Goal: Check status: Check status

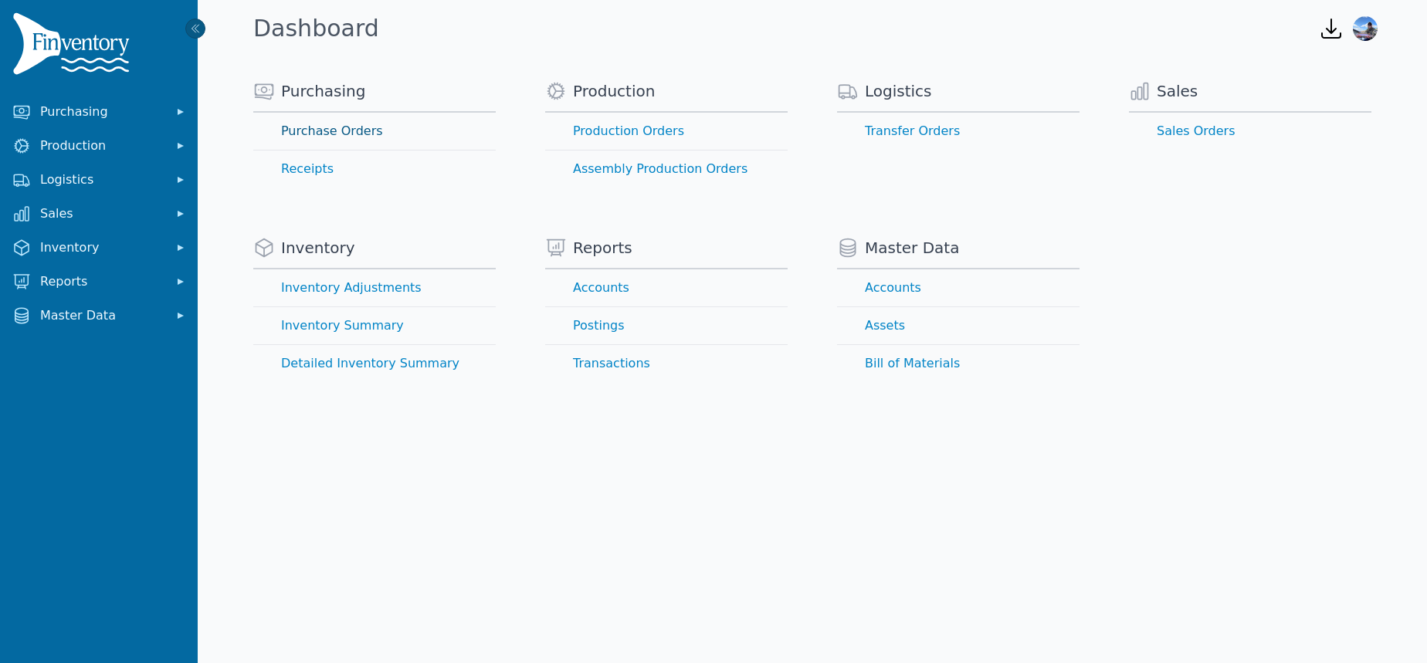
click at [351, 125] on link "Purchase Orders" at bounding box center [374, 131] width 243 height 37
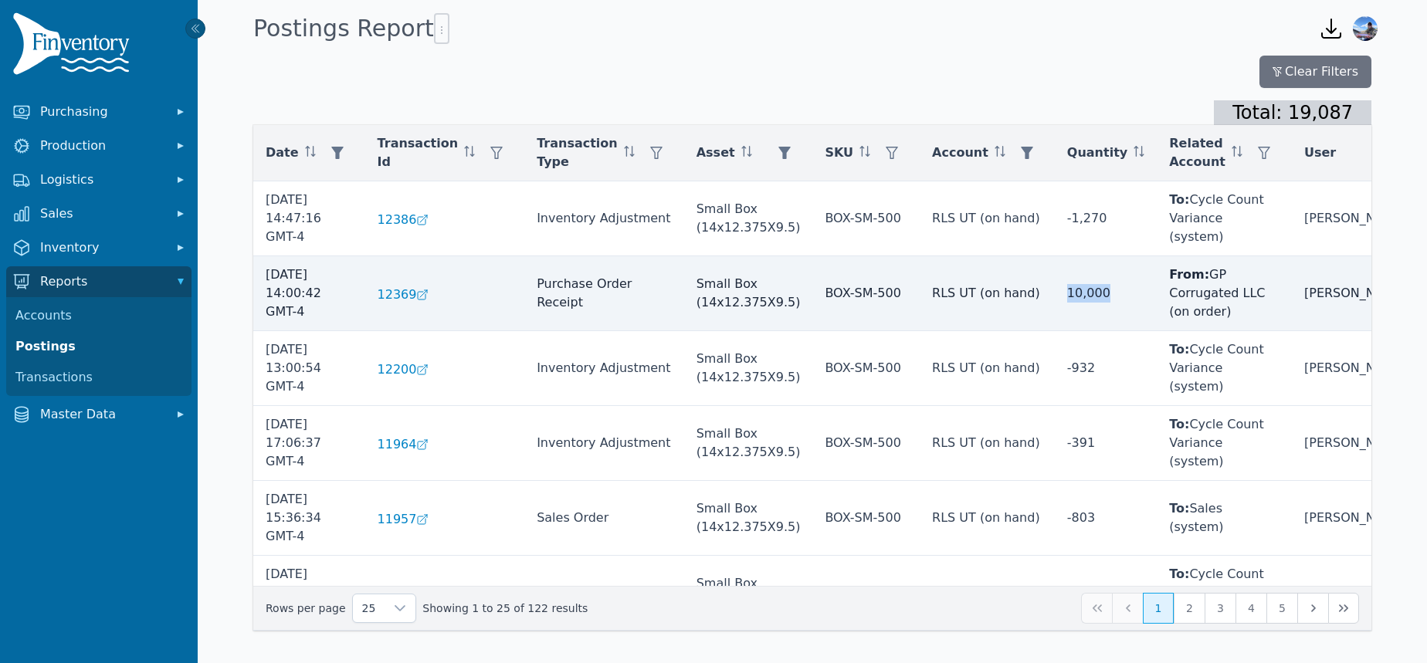
drag, startPoint x: 1082, startPoint y: 274, endPoint x: 1040, endPoint y: 274, distance: 41.7
click at [1055, 274] on td "10,000" at bounding box center [1106, 293] width 102 height 75
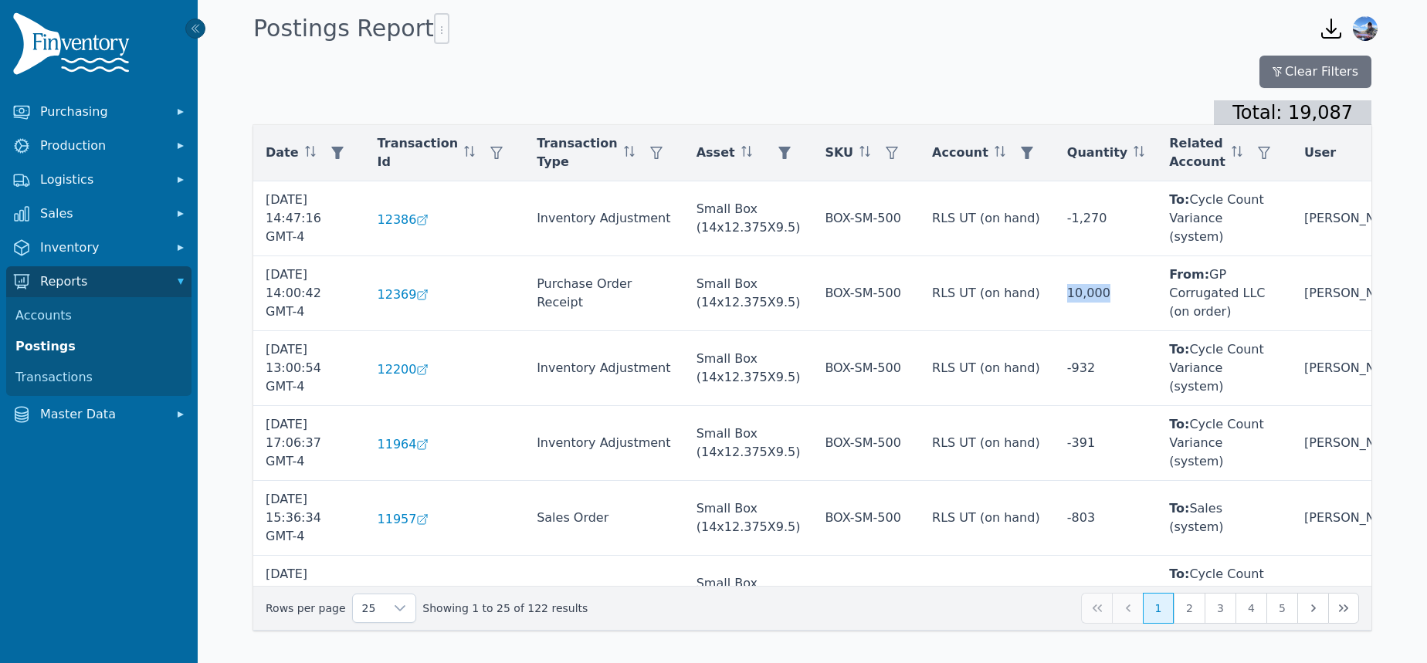
copy td "10,000"
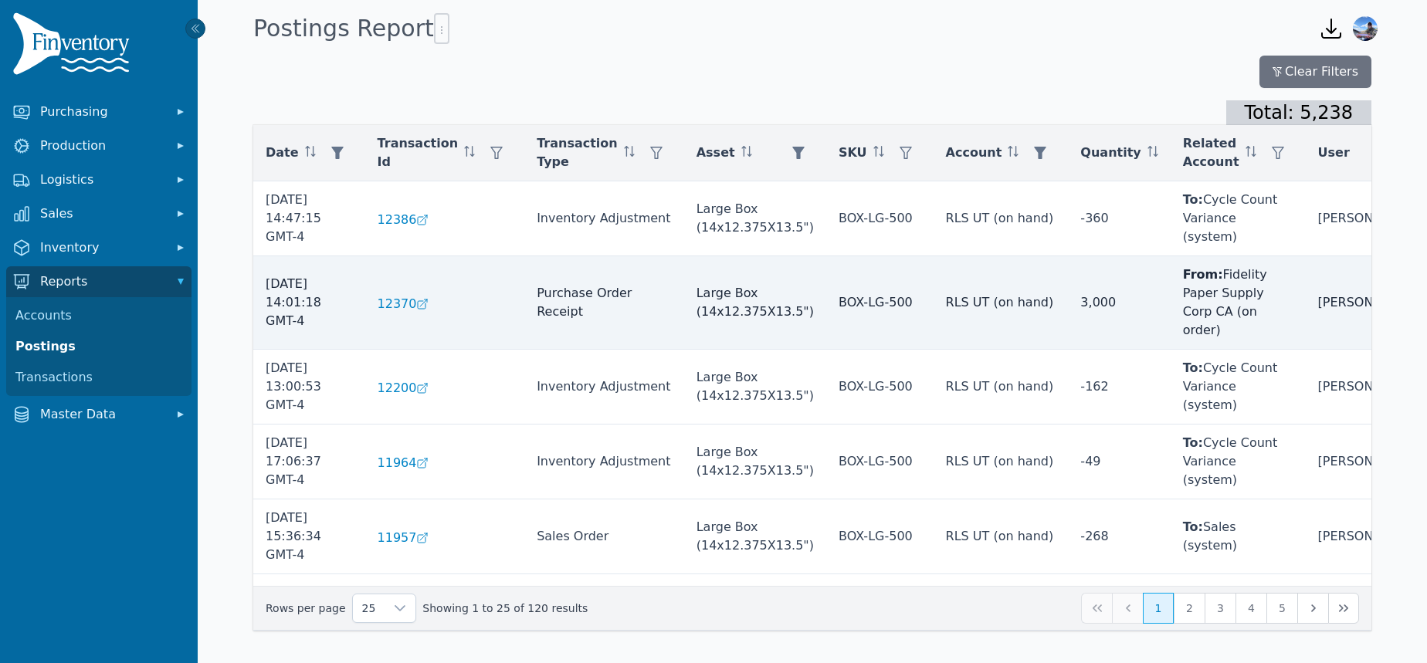
drag, startPoint x: 1083, startPoint y: 297, endPoint x: 1029, endPoint y: 298, distance: 54.1
click at [1029, 575] on tr "[DATE] 14:01:18 GMT-4 12370 Purchase Order Receipt Large Box (14x12.375X13.5") …" at bounding box center [842, 612] width 1179 height 75
copy tr "3,000"
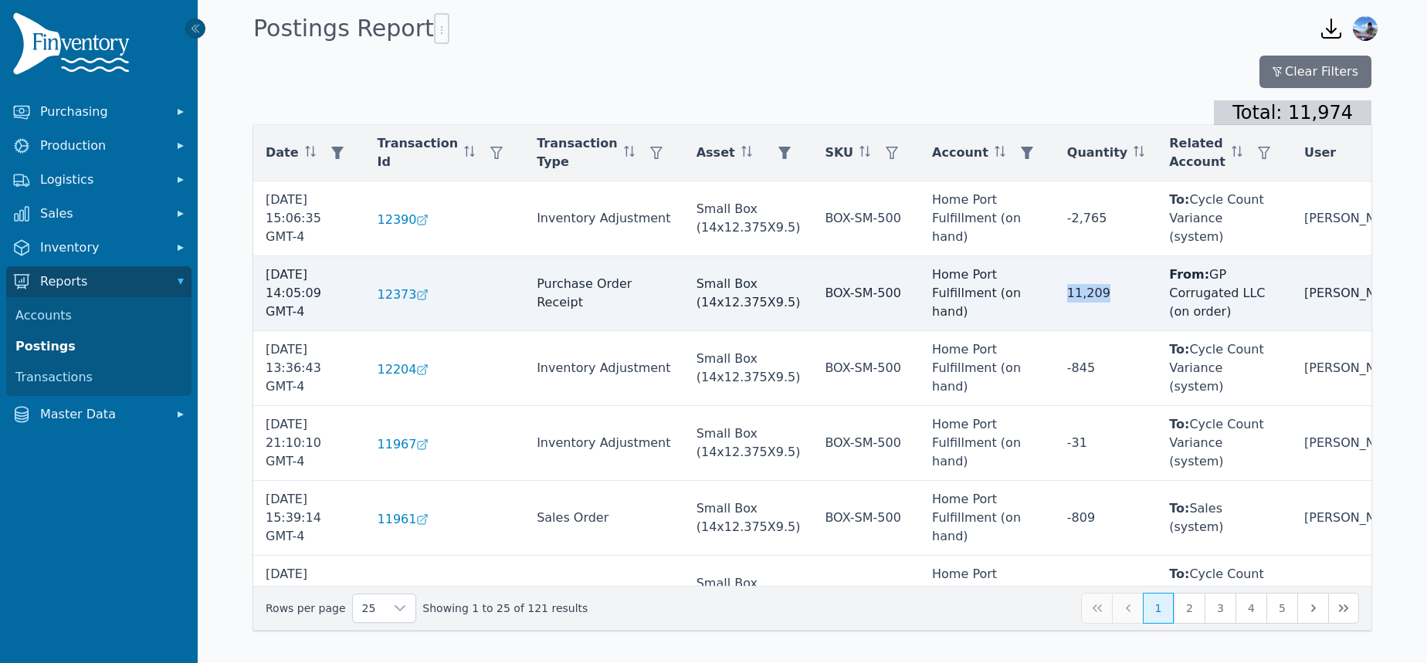
copy td "11,209"
drag, startPoint x: 1094, startPoint y: 290, endPoint x: 1043, endPoint y: 290, distance: 50.2
click at [1055, 290] on td "11,209" at bounding box center [1106, 293] width 102 height 75
drag, startPoint x: 1085, startPoint y: 297, endPoint x: 1040, endPoint y: 297, distance: 44.8
click at [1055, 297] on td "11,209" at bounding box center [1106, 293] width 102 height 75
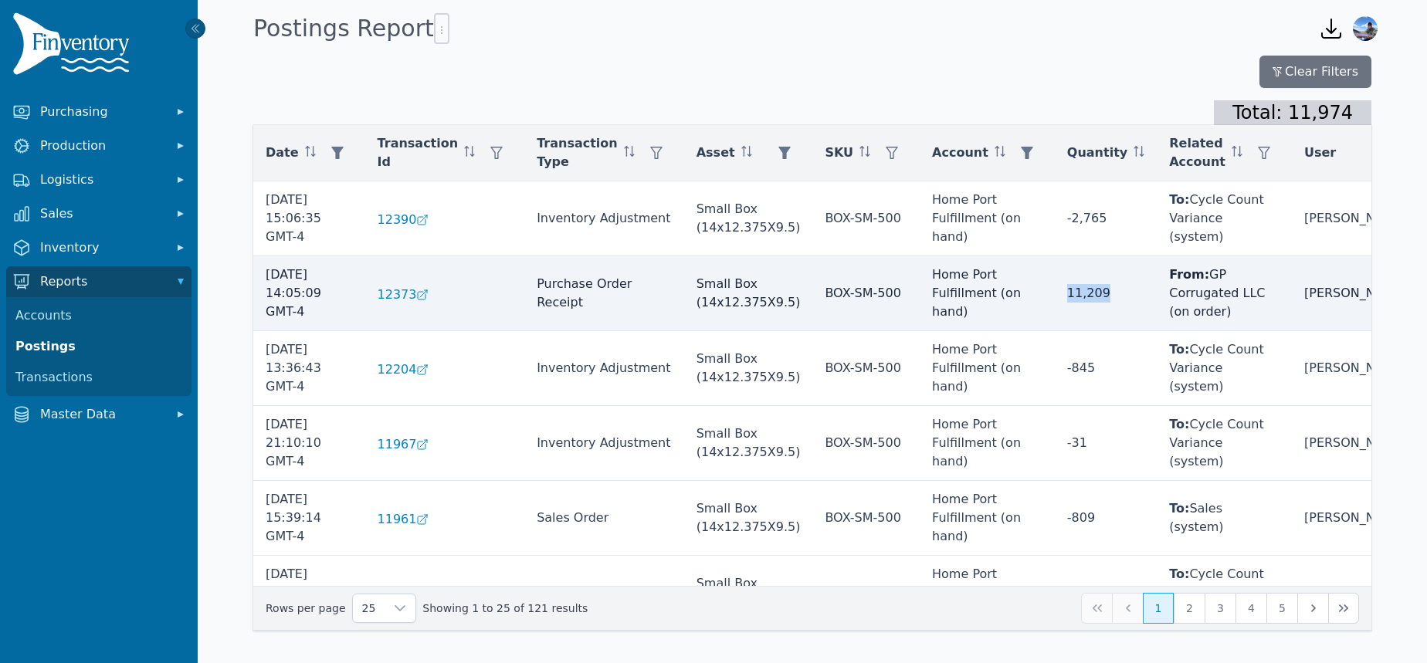
copy td "11,209"
click at [1083, 286] on td "11,209" at bounding box center [1106, 293] width 102 height 75
drag, startPoint x: 1074, startPoint y: 290, endPoint x: 1037, endPoint y: 290, distance: 37.1
click at [1055, 290] on td "11,209" at bounding box center [1106, 293] width 102 height 75
click at [1077, 267] on td "11,209" at bounding box center [1106, 293] width 102 height 75
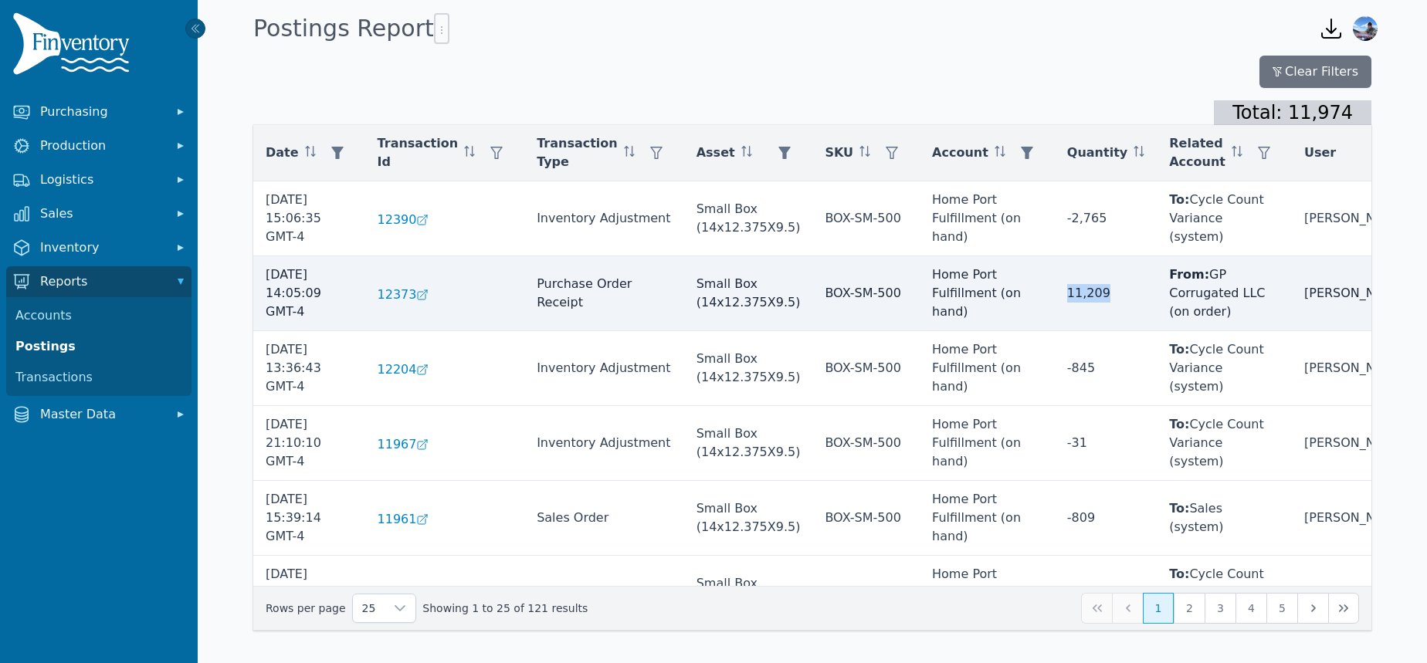
drag, startPoint x: 1083, startPoint y: 294, endPoint x: 1043, endPoint y: 295, distance: 39.4
click at [1055, 295] on td "11,209" at bounding box center [1106, 293] width 102 height 75
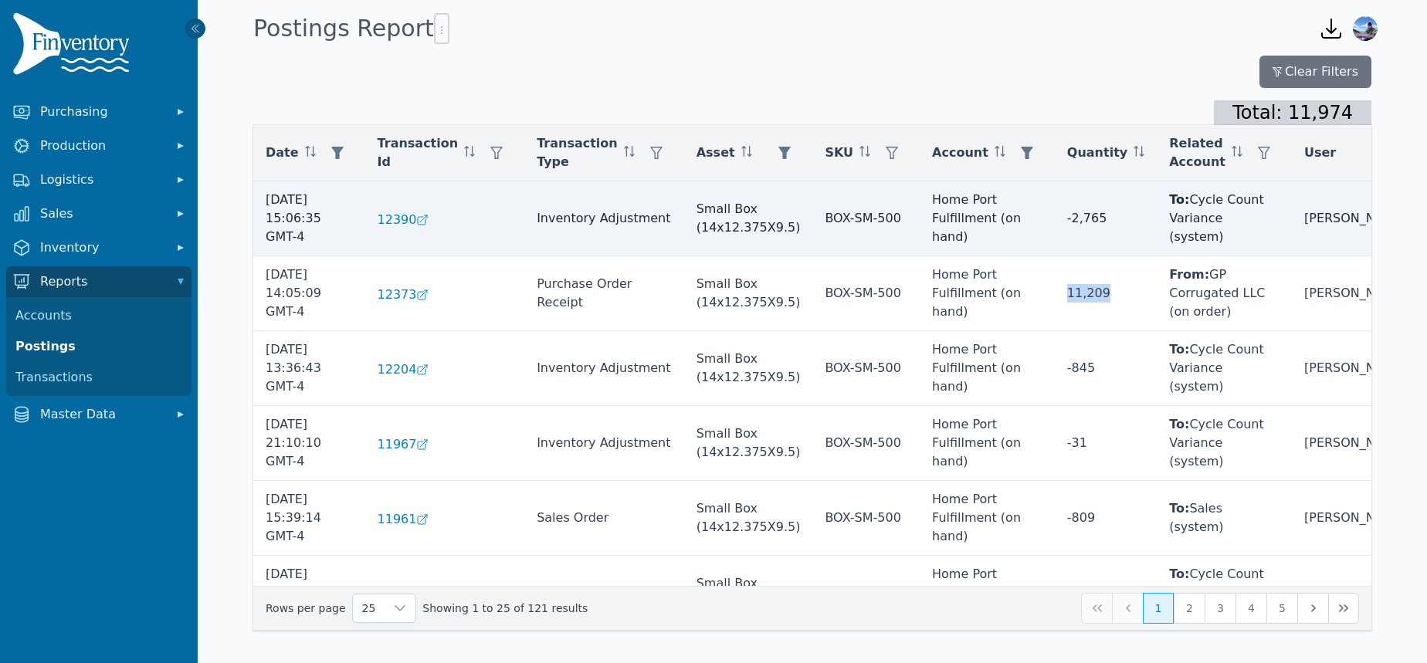
copy td "11,209"
